Goal: Ask a question

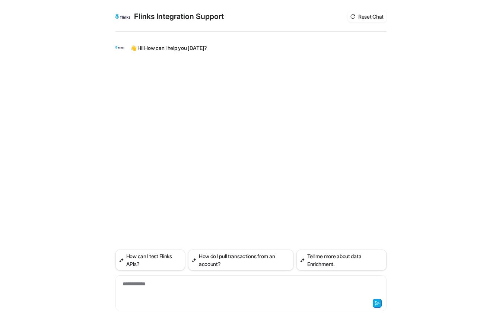
click at [206, 153] on div "**********" at bounding box center [250, 176] width 271 height 287
click at [162, 286] on div "**********" at bounding box center [250, 288] width 267 height 17
paste div
